Goal: Find specific page/section

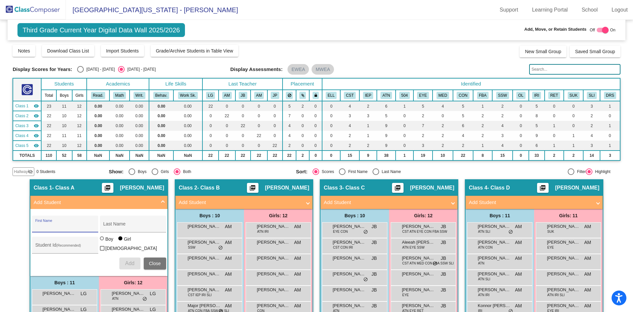
click at [162, 201] on span at bounding box center [163, 203] width 3 height 8
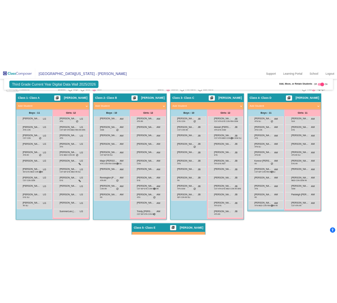
scroll to position [164, 0]
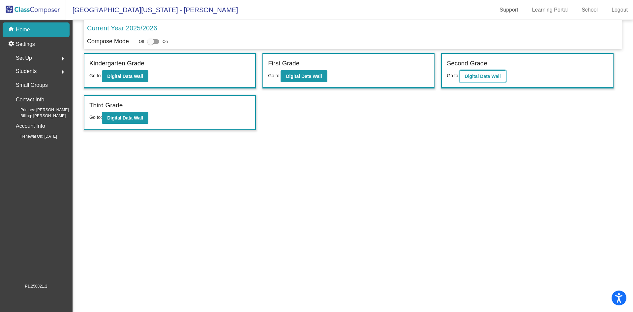
click at [475, 78] on b "Digital Data Wall" at bounding box center [483, 76] width 36 height 5
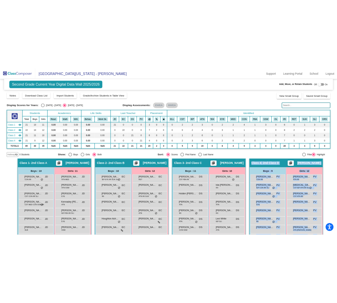
scroll to position [88, 0]
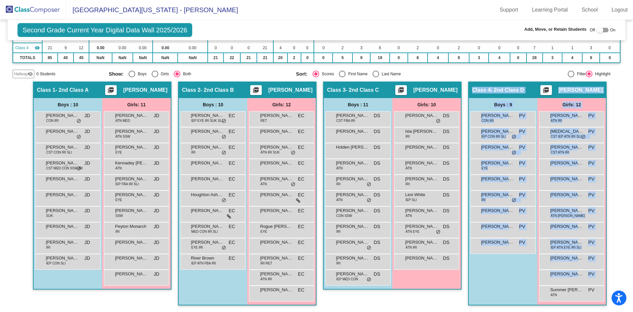
drag, startPoint x: 470, startPoint y: 182, endPoint x: 603, endPoint y: 283, distance: 166.0
click at [603, 288] on div "Class 4 - 2nd Class D picture_as_pdf [PERSON_NAME] Add Student First Name Last …" at bounding box center [537, 193] width 137 height 222
click at [615, 273] on div "Hallway - Hallway Class picture_as_pdf Add Student First Name Last Name Student…" at bounding box center [317, 196] width 608 height 230
click at [505, 252] on div "[PERSON_NAME] PV lock do_not_disturb_alt" at bounding box center [503, 246] width 65 height 16
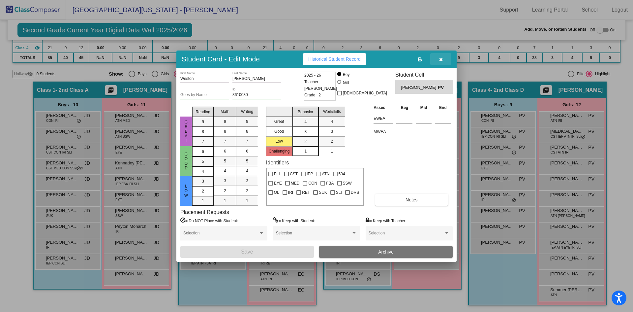
click at [440, 57] on icon "button" at bounding box center [441, 59] width 4 height 5
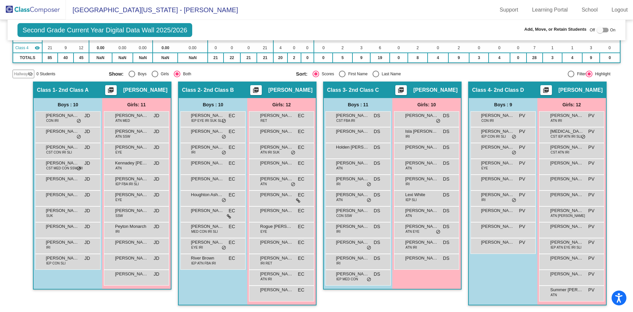
click at [608, 127] on div "Hallway - Hallway Class picture_as_pdf Add Student First Name Last Name Student…" at bounding box center [317, 196] width 608 height 230
drag, startPoint x: 604, startPoint y: 301, endPoint x: 625, endPoint y: 311, distance: 23.0
click at [625, 311] on mat-sidenav-content "Second Grade Current Year Digital Data Wall 2025/2026 Add, Move, or Retain Stud…" at bounding box center [316, 166] width 633 height 292
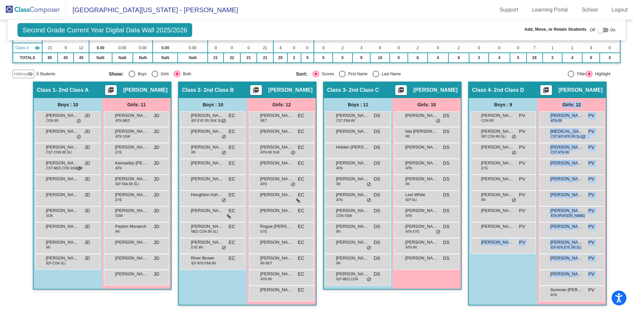
drag, startPoint x: 599, startPoint y: 305, endPoint x: 510, endPoint y: 272, distance: 94.1
click at [0, 0] on div "Boys : 9 [PERSON_NAME] CON IRI PV lock do_not_disturb_alt [PERSON_NAME] IEP CON…" at bounding box center [0, 0] width 0 height 0
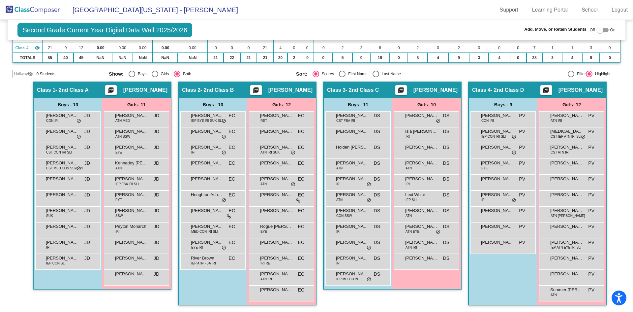
click at [0, 0] on div "Boys : 9 [PERSON_NAME] CON IRI PV lock do_not_disturb_alt [PERSON_NAME] IEP CON…" at bounding box center [0, 0] width 0 height 0
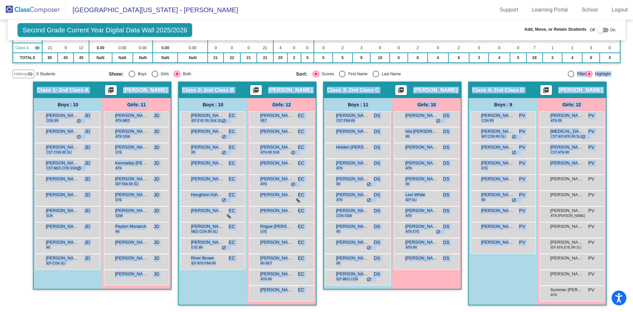
drag, startPoint x: 467, startPoint y: 77, endPoint x: 603, endPoint y: 175, distance: 167.6
click at [603, 175] on div "Second Grade Current Year Digital Data Wall 2025/2026 Add, Move, or Retain Stud…" at bounding box center [317, 122] width 608 height 380
click at [607, 168] on div "Hallway - Hallway Class picture_as_pdf Add Student First Name Last Name Student…" at bounding box center [317, 196] width 608 height 230
click at [592, 118] on span "PV" at bounding box center [592, 115] width 6 height 7
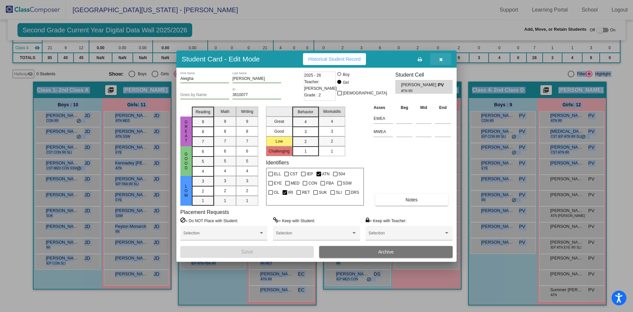
click at [441, 59] on icon "button" at bounding box center [441, 59] width 4 height 5
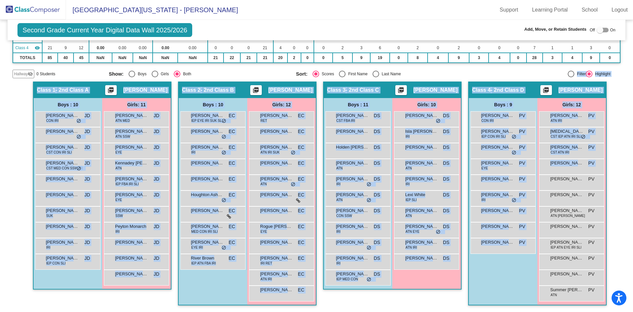
click at [616, 97] on div "Hallway - Hallway Class picture_as_pdf Add Student First Name Last Name Student…" at bounding box center [317, 196] width 608 height 230
click at [611, 131] on div "Hallway - Hallway Class picture_as_pdf Add Student First Name Last Name Student…" at bounding box center [317, 196] width 608 height 230
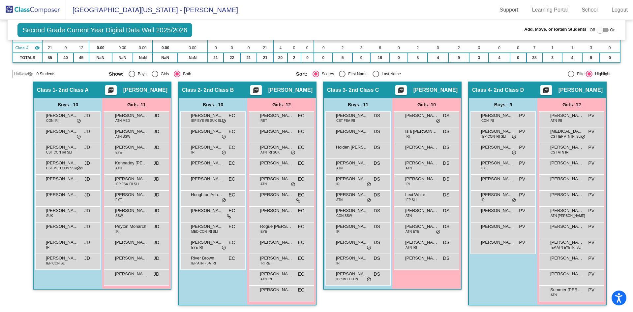
click at [613, 139] on div "Hallway - Hallway Class picture_as_pdf Add Student First Name Last Name Student…" at bounding box center [317, 196] width 608 height 230
